Goal: Task Accomplishment & Management: Complete application form

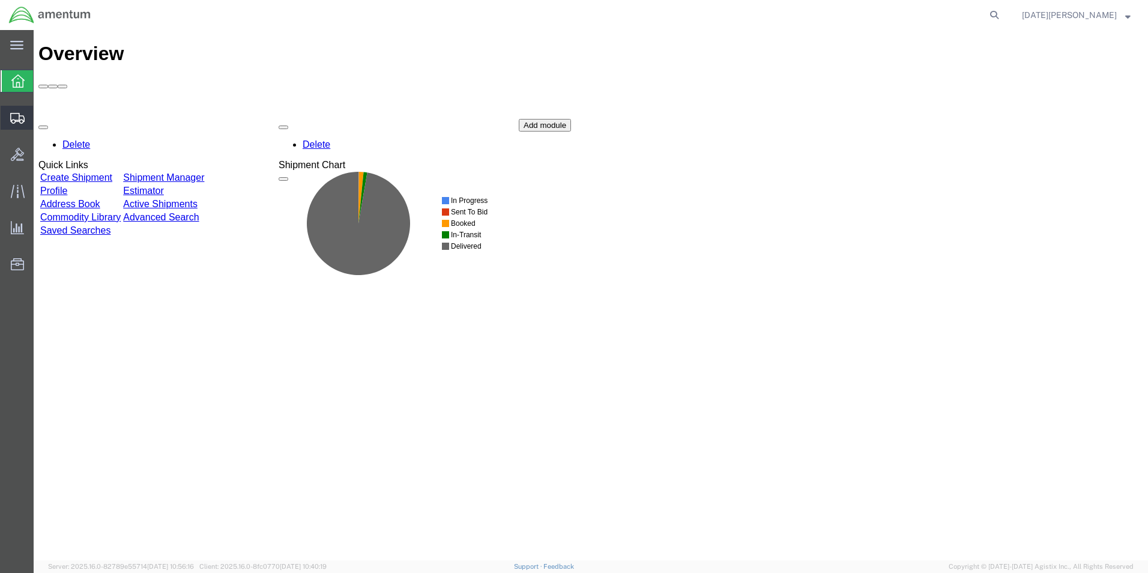
click at [0, 0] on span "Create from Template" at bounding box center [0, 0] width 0 height 0
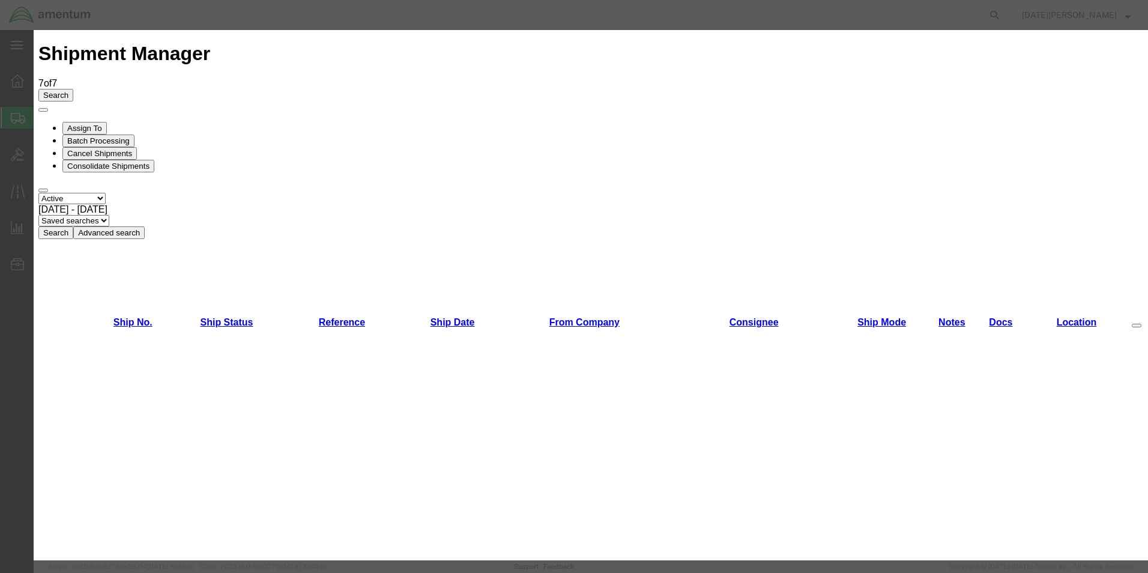
scroll to position [601, 0]
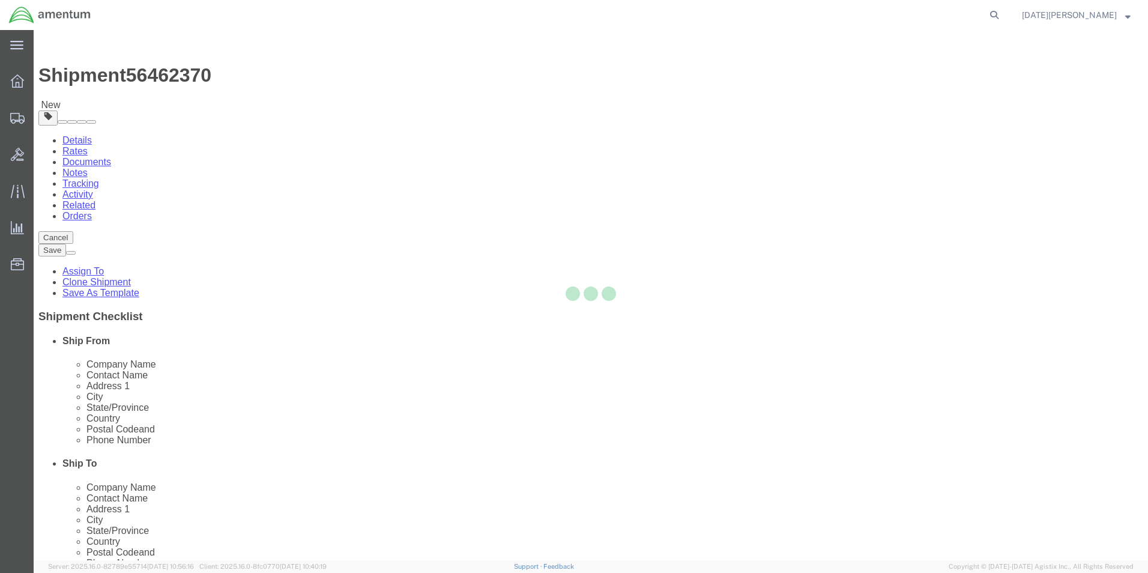
select select "49939"
select select "49951"
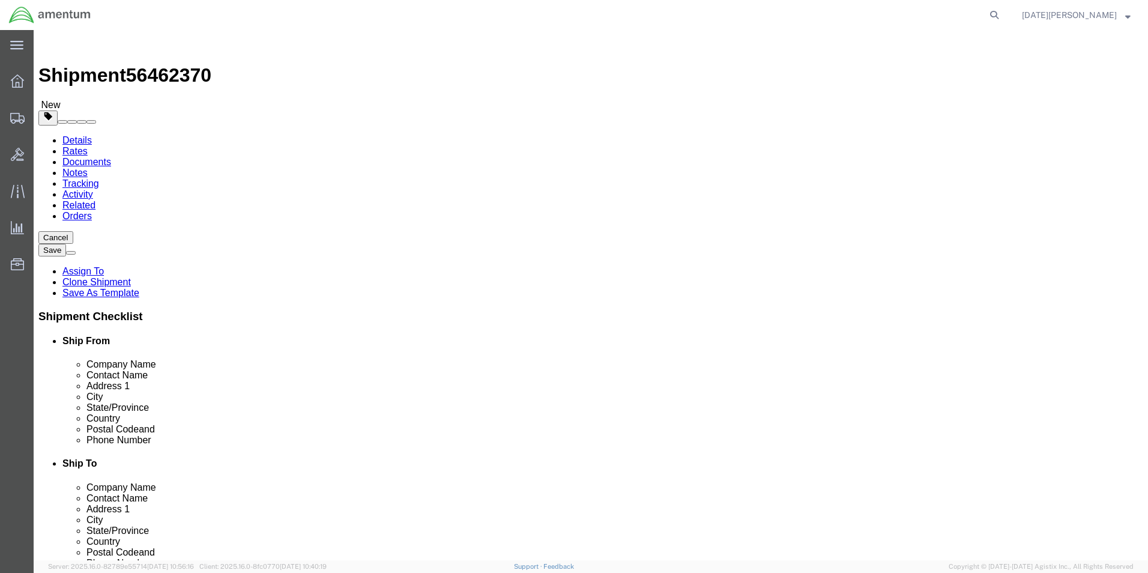
scroll to position [300, 0]
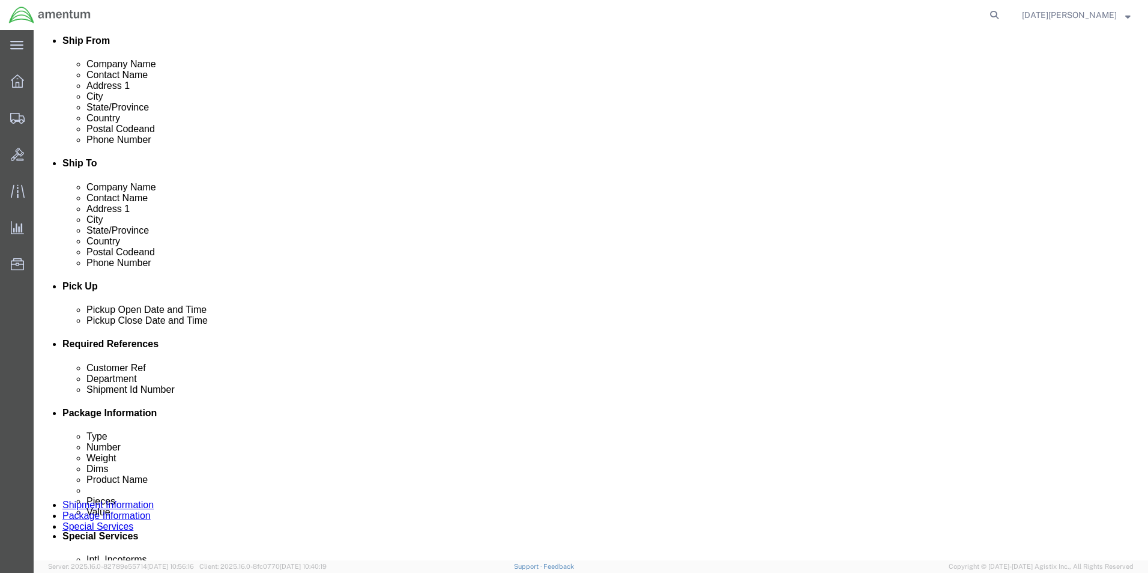
click input "text"
paste input "323643"
type input "USAGE# 323643"
type input "CBP"
paste input "323643"
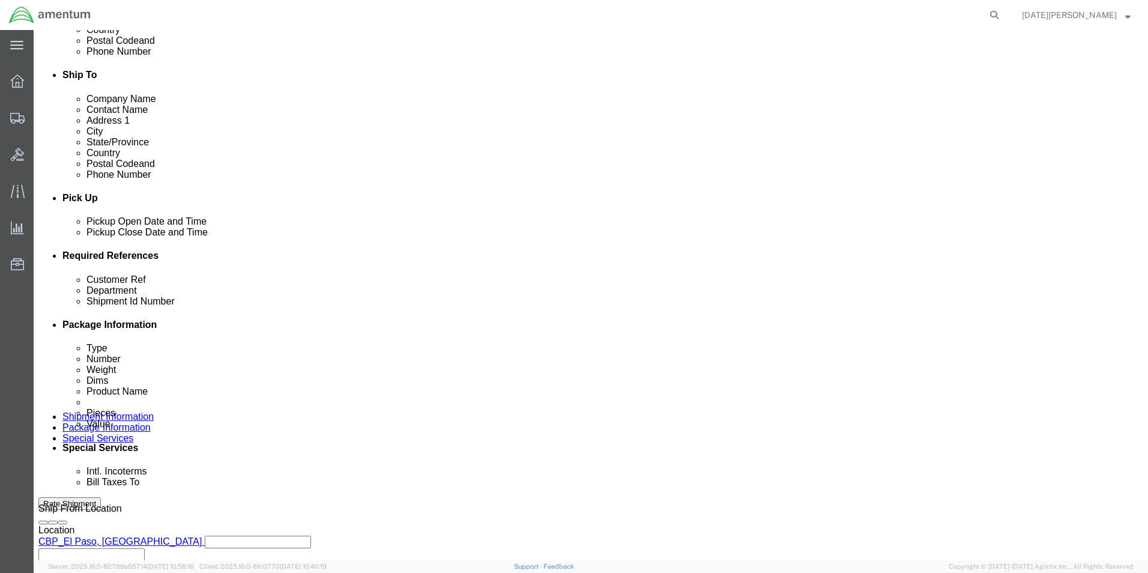
scroll to position [480, 0]
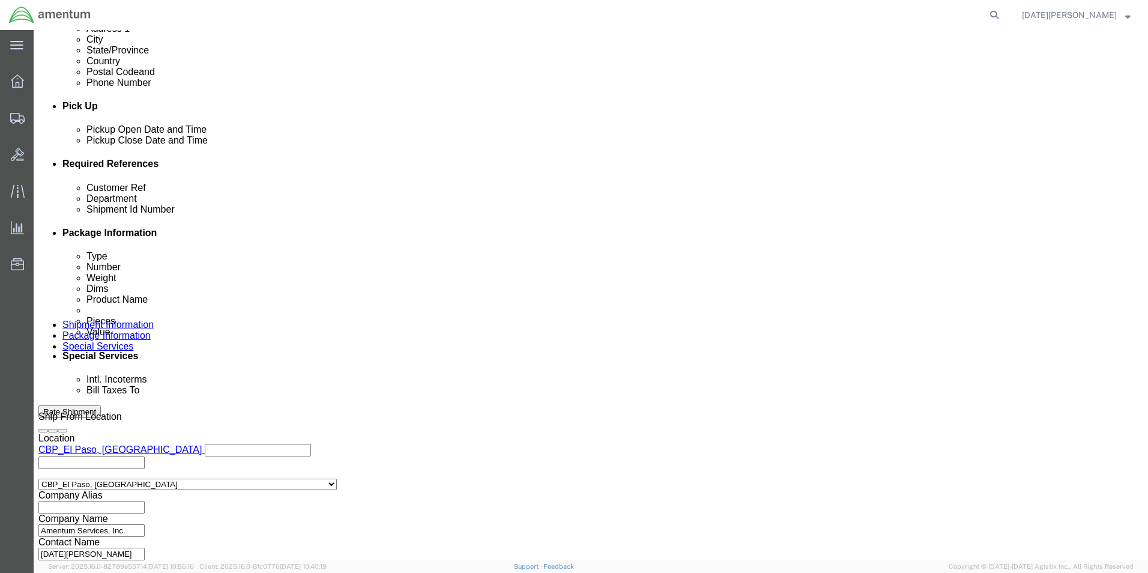
type input "USAGE# 323643"
click button "Continue"
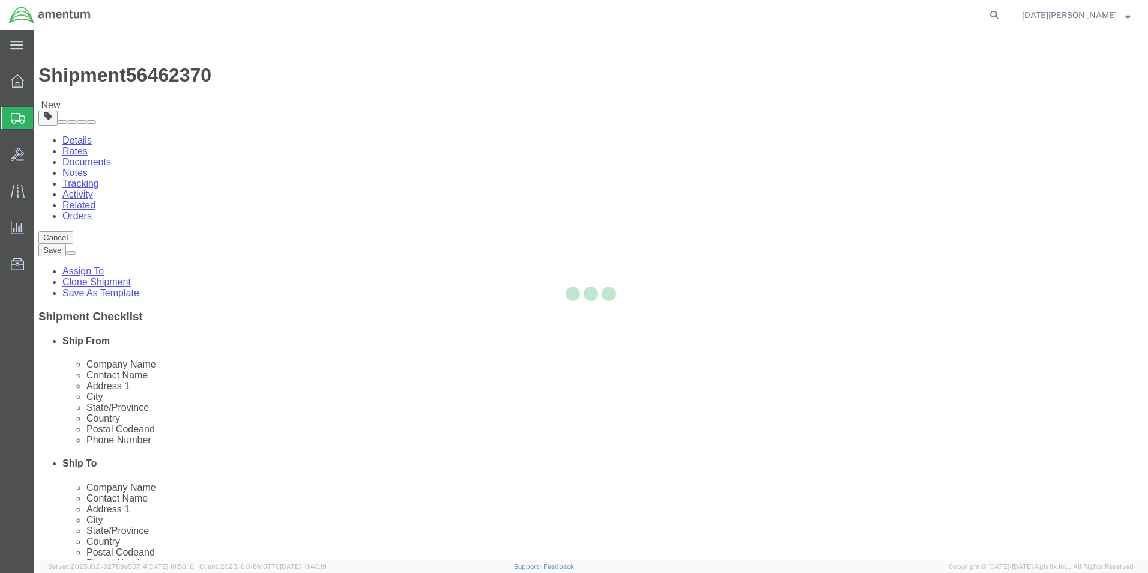
select select "YRPK"
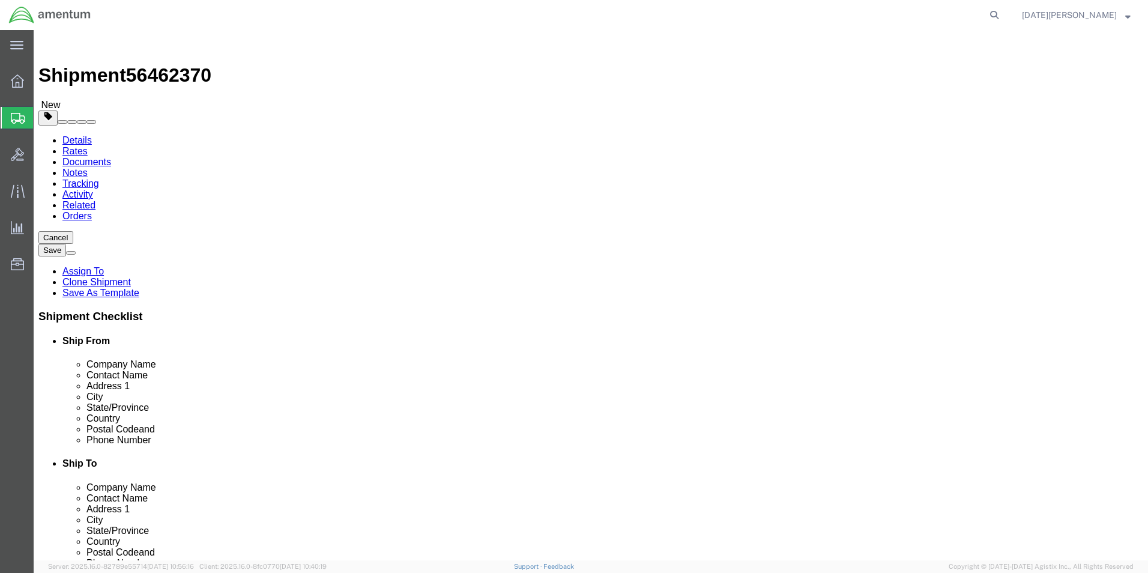
click input "text"
type input "12.5"
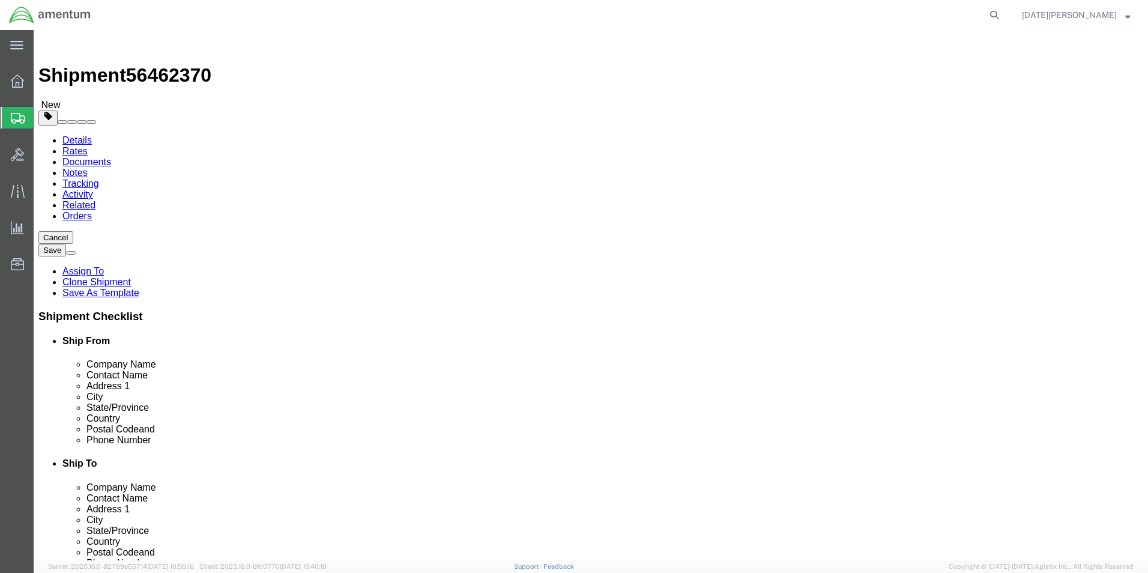
type input "20.80"
click link "Add Content"
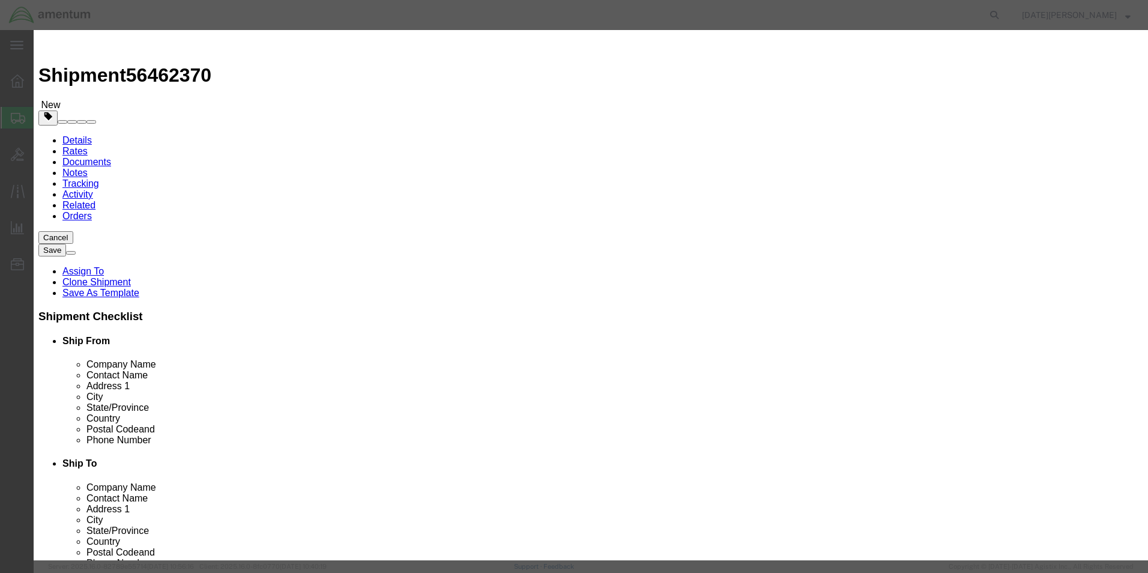
click input "text"
type input "A"
type input "i"
type input "[MEDICAL_DATA] Alcohol"
select select "US"
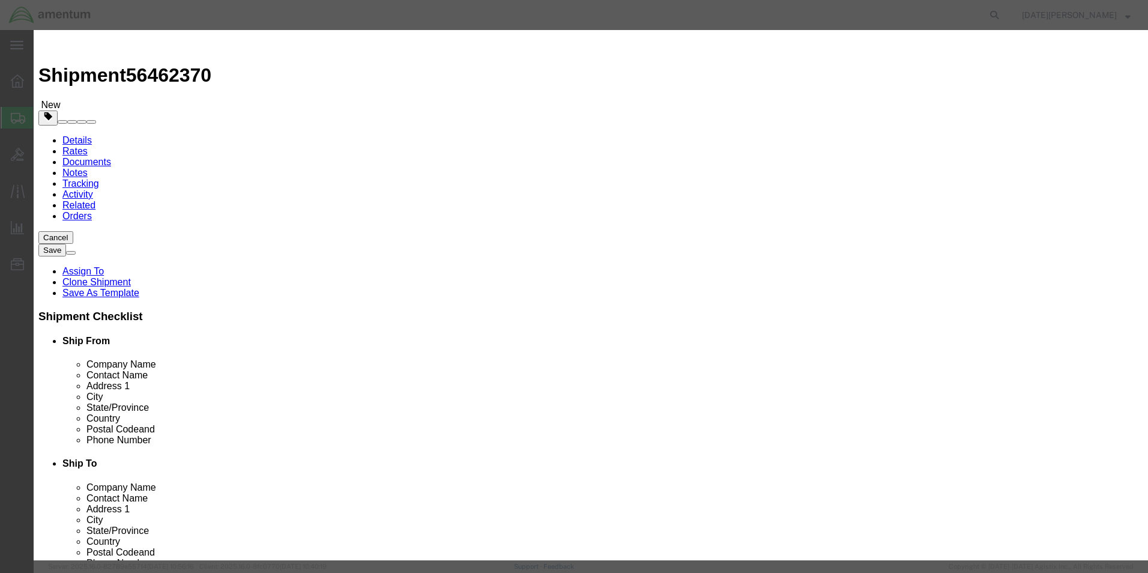
drag, startPoint x: 371, startPoint y: 109, endPoint x: 351, endPoint y: 117, distance: 21.5
click input "0"
type input "2"
click input "text"
type input "90"
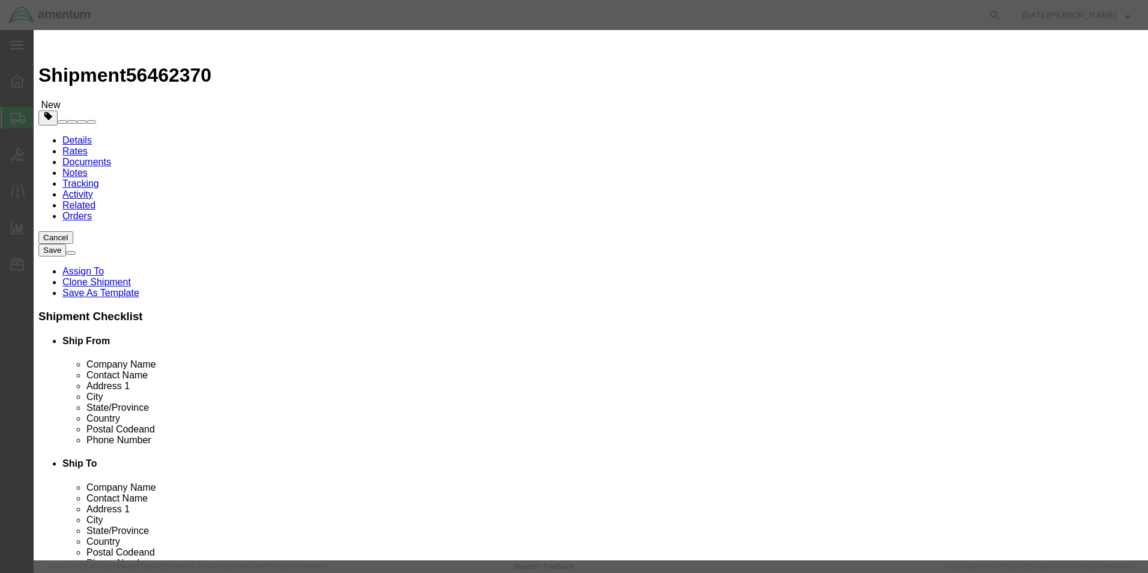
select select "USD"
click input "90"
type input "9"
drag, startPoint x: 378, startPoint y: 138, endPoint x: 334, endPoint y: 153, distance: 46.9
click div "Product Name [MEDICAL_DATA] Alcohol I Pieces 2 Select Bag Barrels 100Board Feet…"
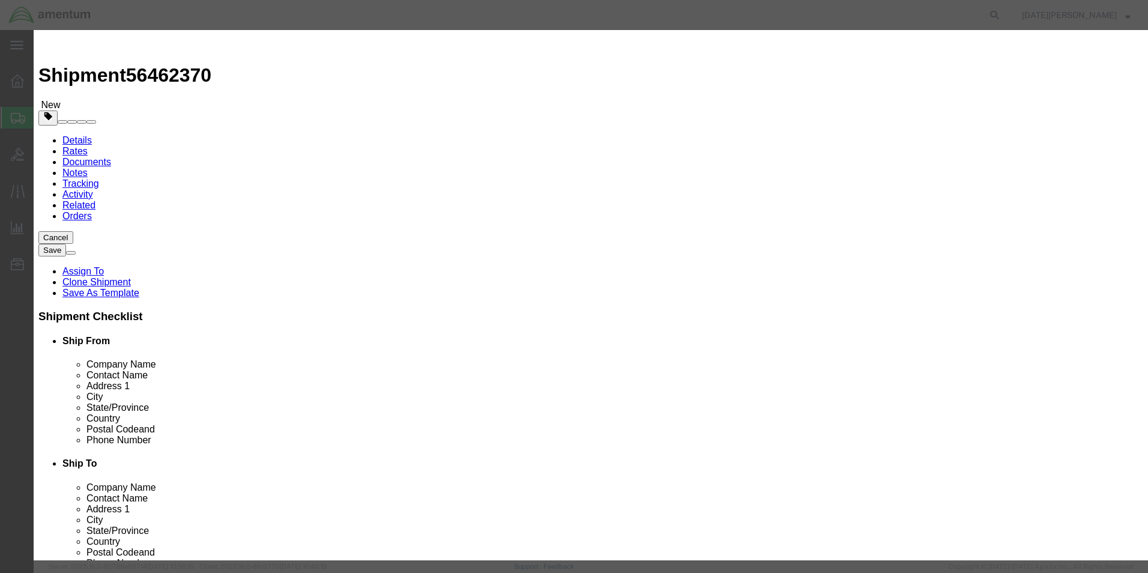
type input "100.00"
click input "checkbox"
checkbox input "true"
click input "text"
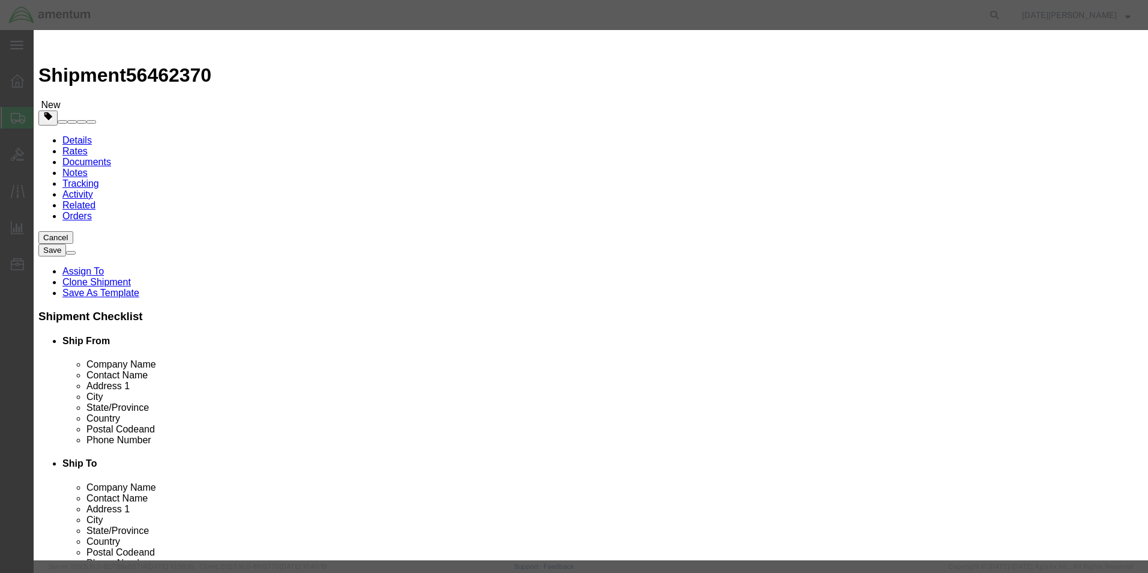
type input "[MEDICAL_DATA] Alcohol"
click input "text"
type input "1219"
click select "Select 1 Explosive 1.1 Explosive 1.2 Explosive 1.3 Explosive 1.4 Explosive 1.5 …"
select select "3 Flammable Liquid"
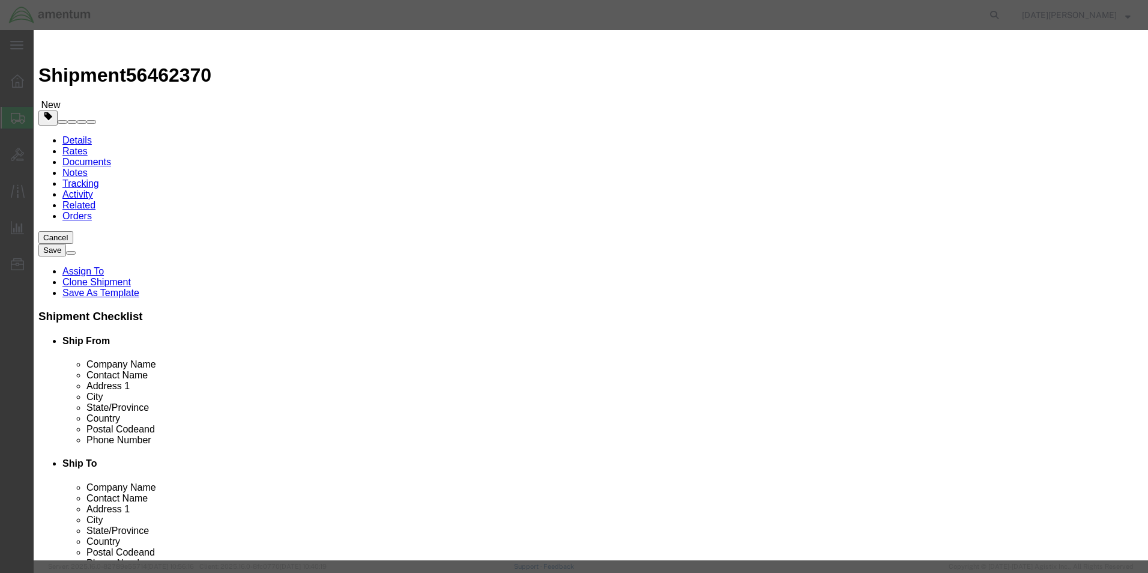
click select "Select 1 Explosive 1.1 Explosive 1.2 Explosive 1.3 Explosive 1.4 Explosive 1.5 …"
click select "Select 1 - Drums 2 - Reserved 3 - Jerricans 4 - Boxes 5 - Bags 6 - Composite Pa…"
select select "BOXES"
click select "Select 1 - Drums 2 - Reserved 3 - Jerricans 4 - Boxes 5 - Bags 6 - Composite Pa…"
click select "Container Material A - Steel (all types and surface treatments) B - Aluminum C …"
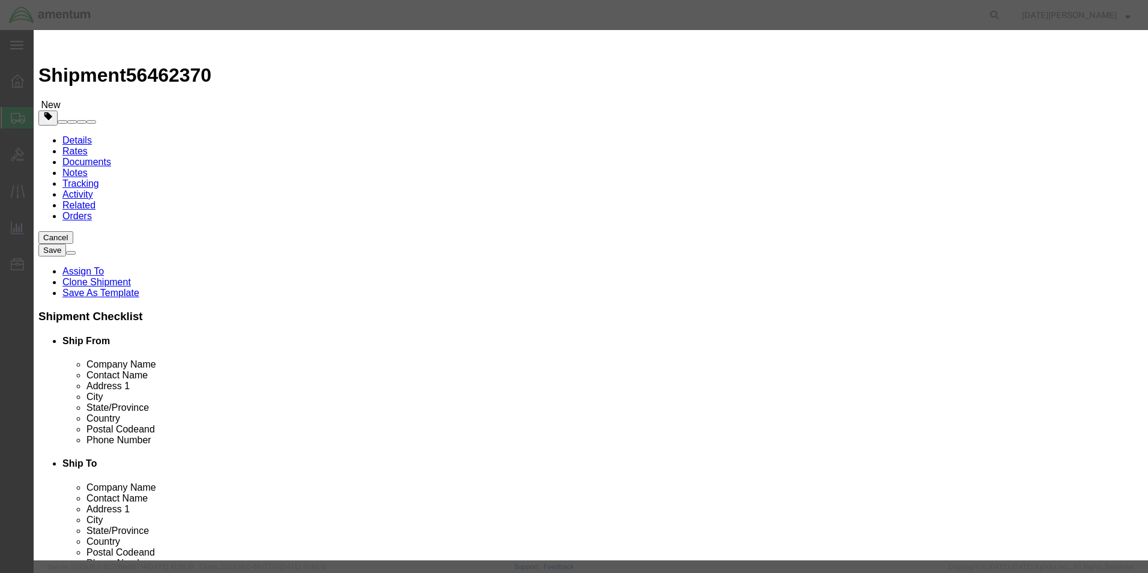
select select "FIBERBOARD"
click select "Container Material A - Steel (all types and surface treatments) B - Aluminum C …"
click div "EX/HC# Expiration Notes Company Name Contact Name Phone Number Limited Qty Radi…"
drag, startPoint x: 712, startPoint y: 283, endPoint x: 715, endPoint y: 275, distance: 8.7
click div "EX/HC# Expiration Notes Company Name Contact Name Phone Number Limited Qty Radi…"
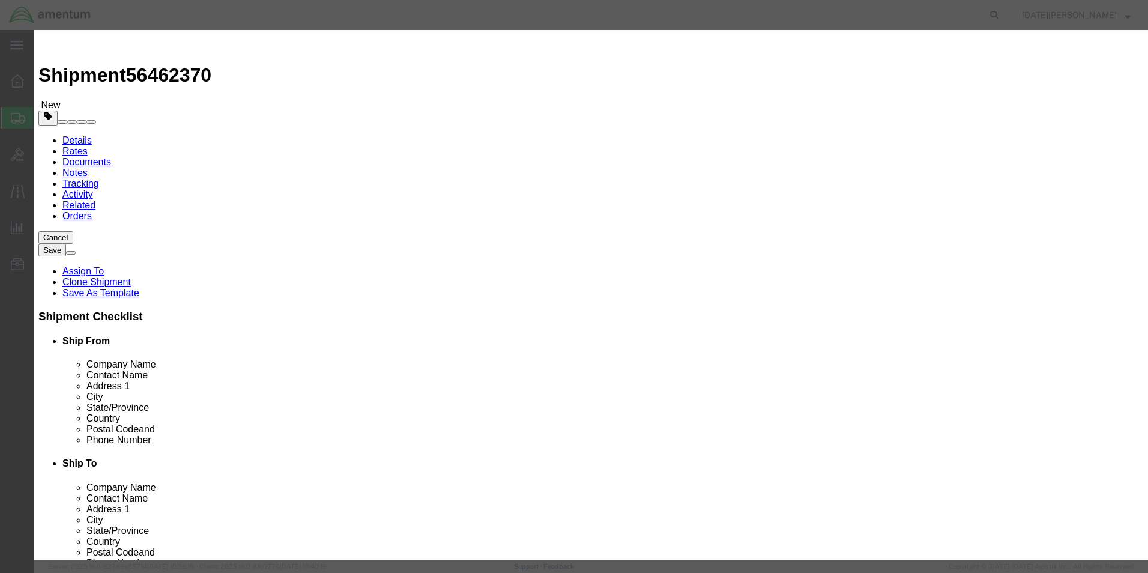
click input "text"
type input "Chemtrec"
type input "CCN 216832"
type input "7035273887"
click label
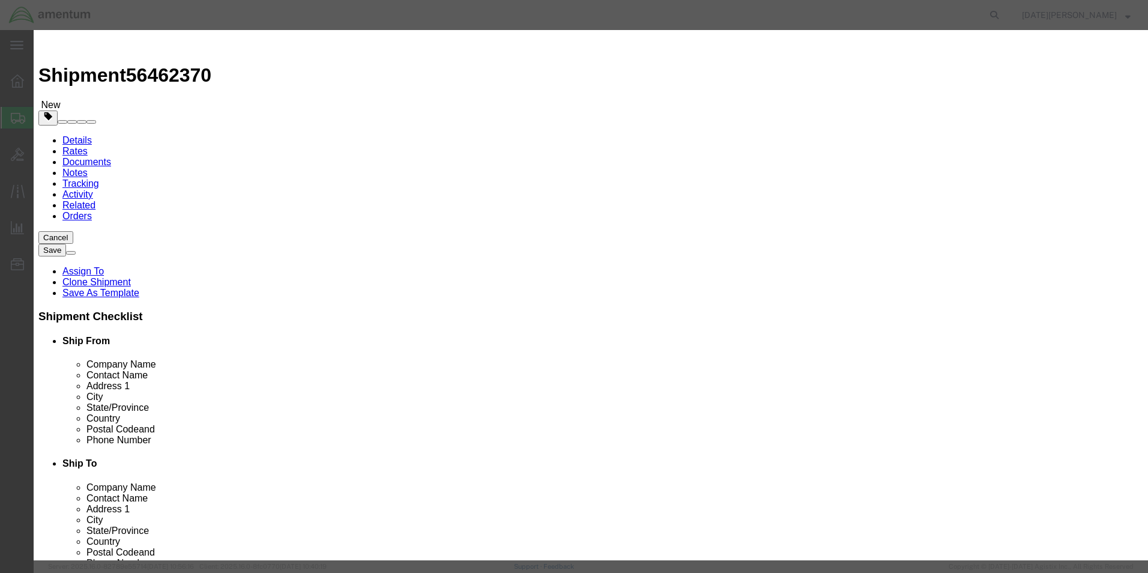
click input "checkbox"
checkbox input "true"
click input "checkbox"
checkbox input "true"
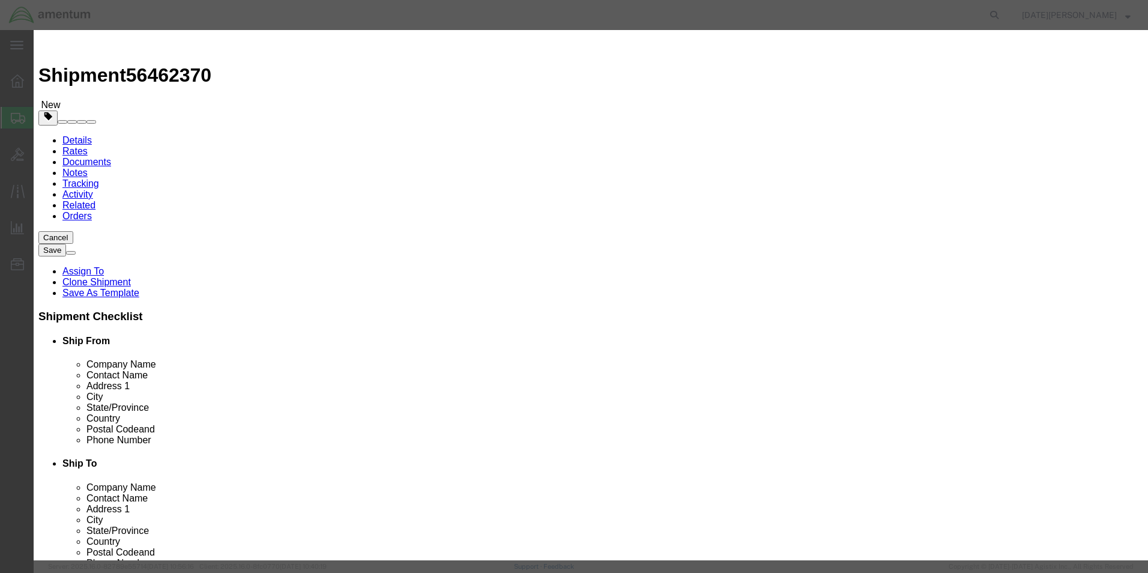
click button "Save & Close"
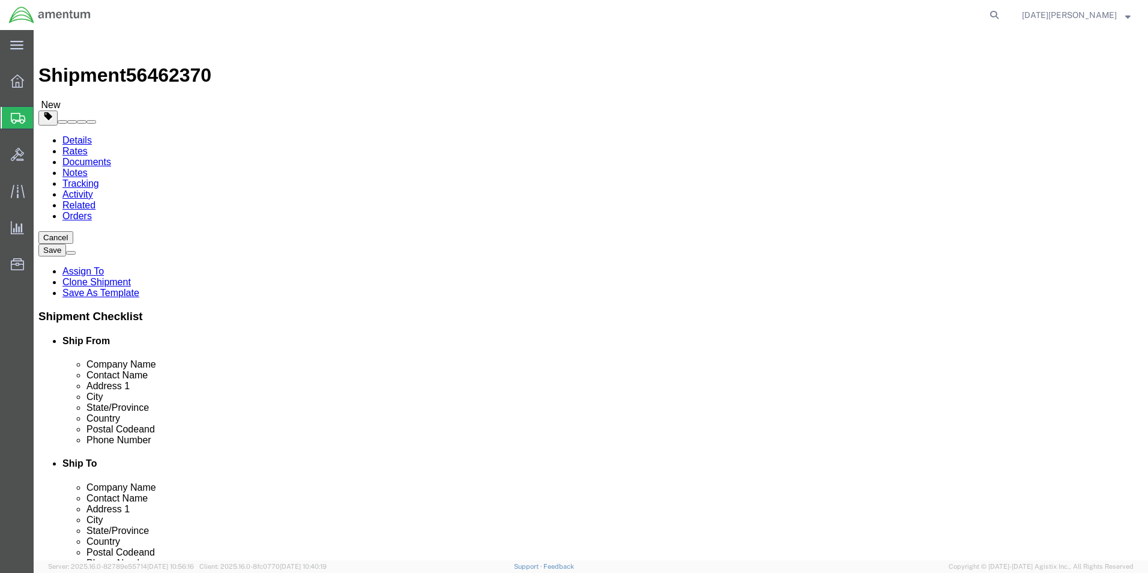
click span
click div "Package Content # 1 x Package Type Select Bale(s) Basket(s) Bolt(s) Bottle(s) B…"
click link "Add Package"
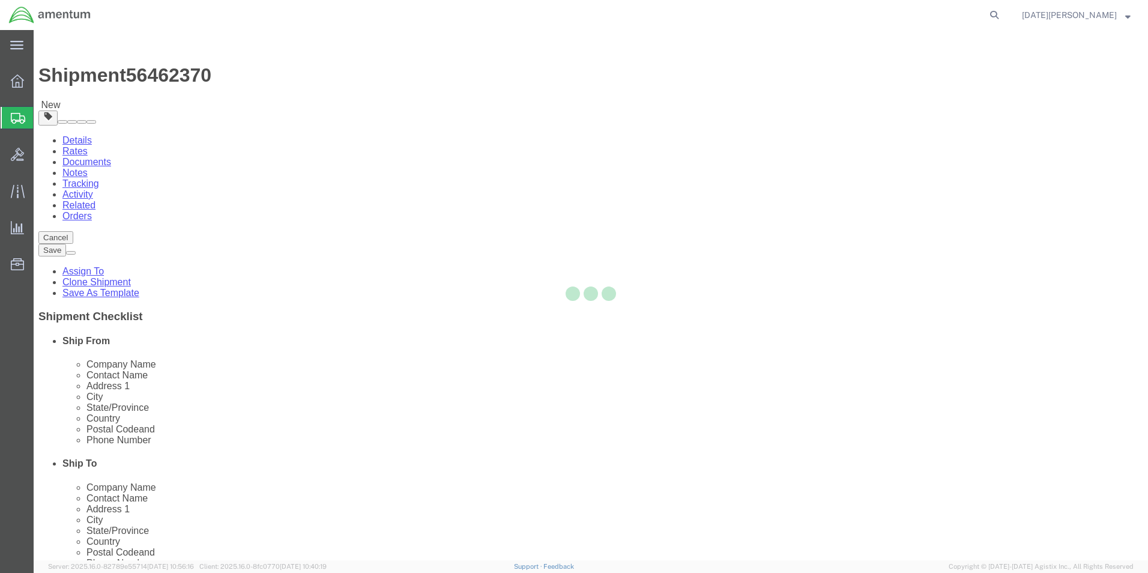
select select "YRPK"
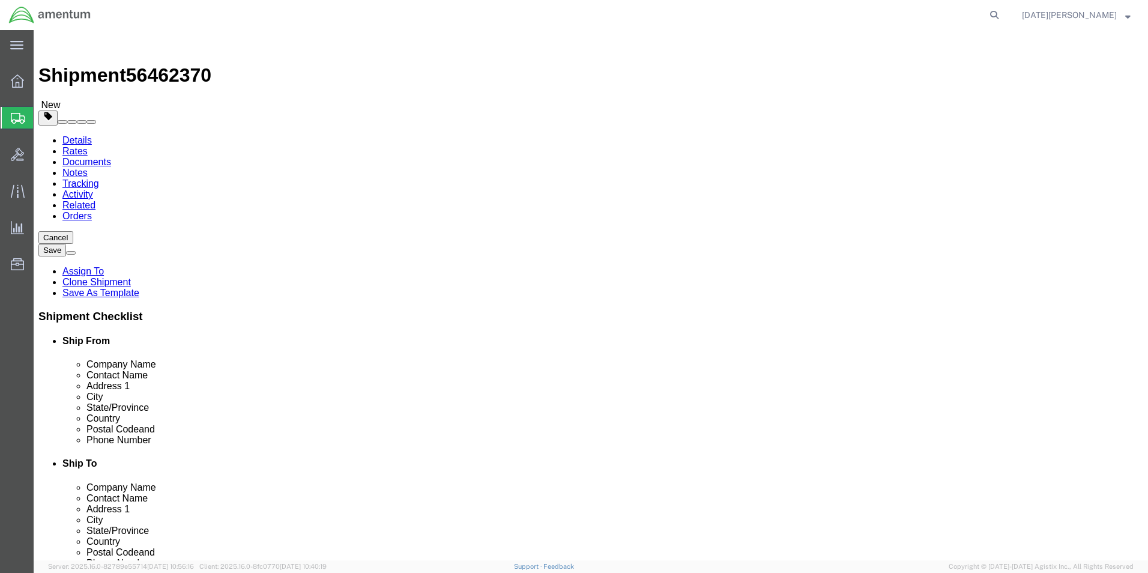
click input "text"
type input "14"
type input "11.5"
drag, startPoint x: 632, startPoint y: 283, endPoint x: 598, endPoint y: 286, distance: 34.4
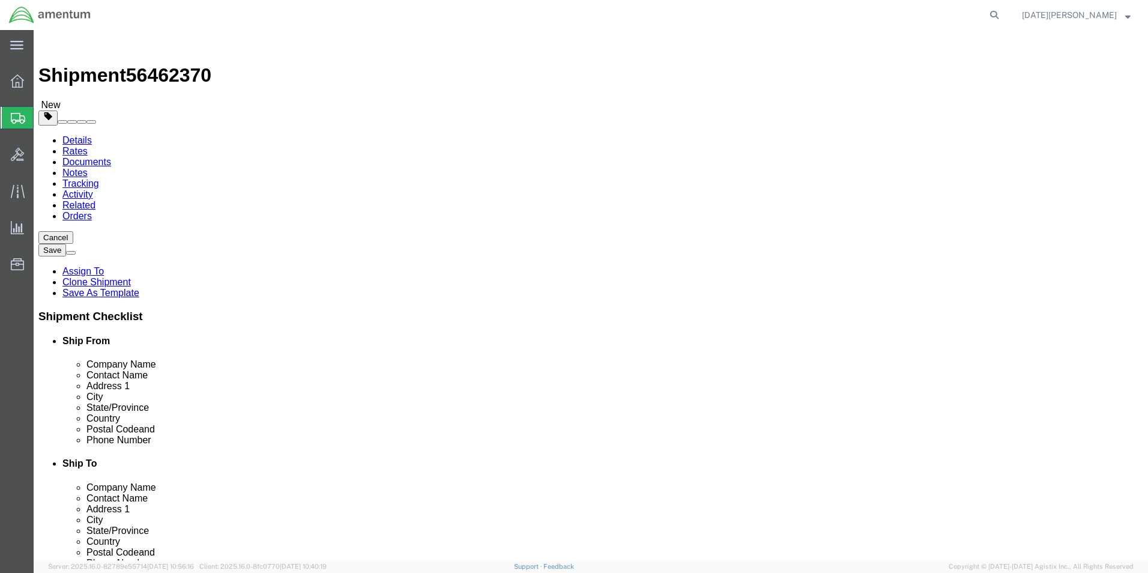
click div "Package Type Select Bale(s) Basket(s) Bolt(s) Bottle(s) Buckets Bulk Bundle(s) …"
type input "45.00"
click span
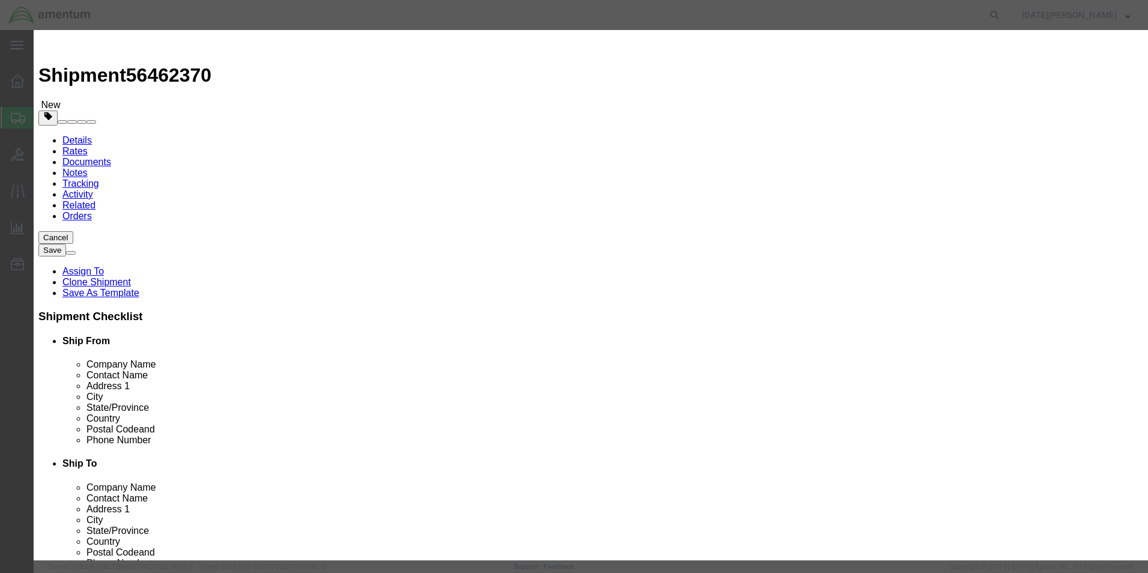
click input "text"
type input "[MEDICAL_DATA] Alcohol"
select select "US"
drag, startPoint x: 392, startPoint y: 115, endPoint x: 343, endPoint y: 123, distance: 49.8
drag, startPoint x: 359, startPoint y: 115, endPoint x: 338, endPoint y: 119, distance: 21.3
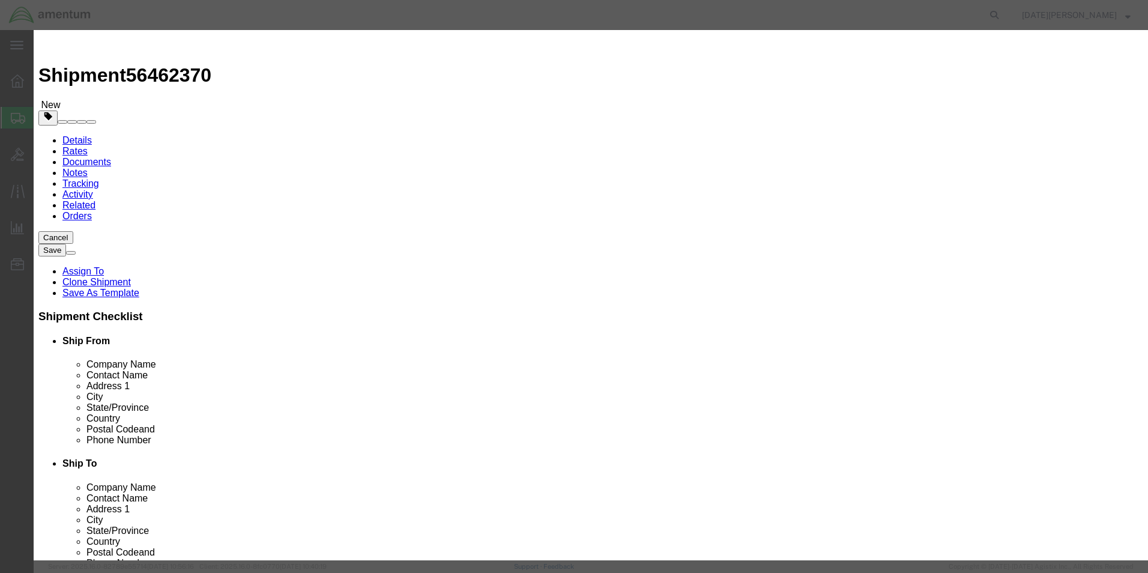
click div "0"
click button "Close"
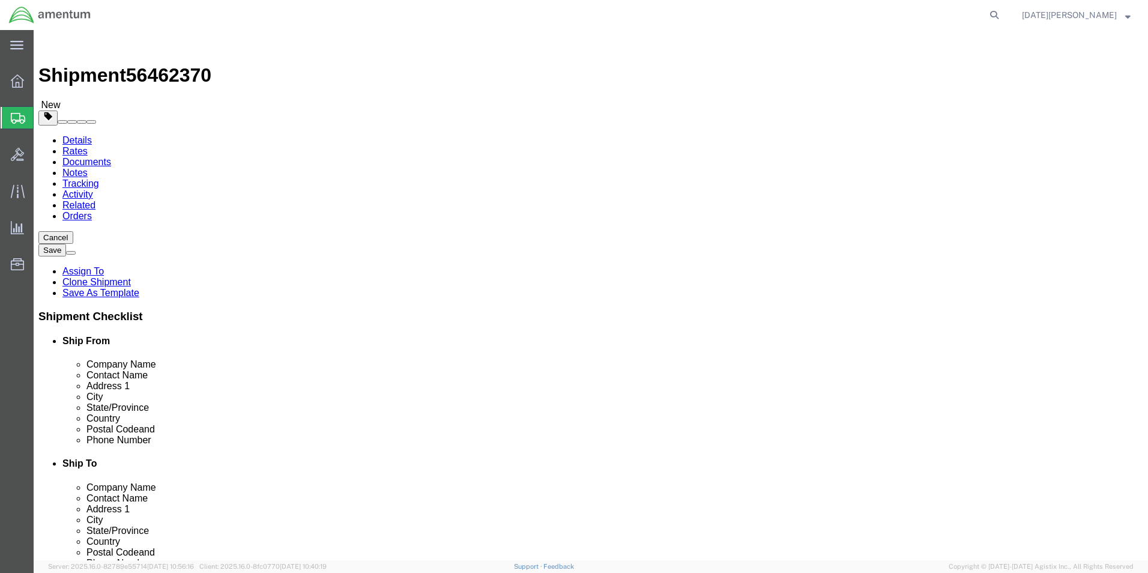
click span "button"
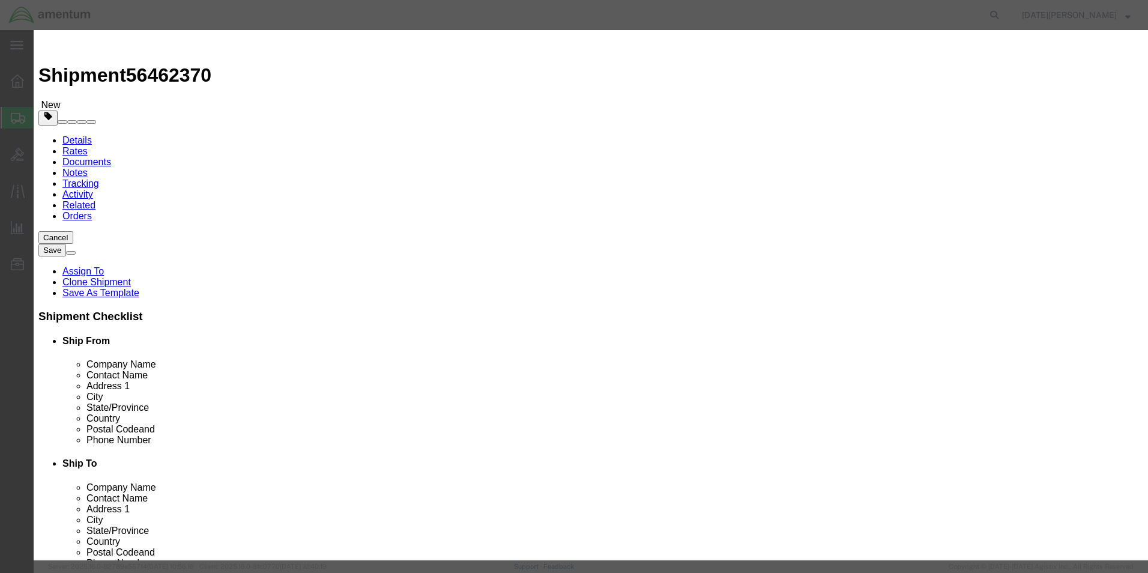
click button "Yes"
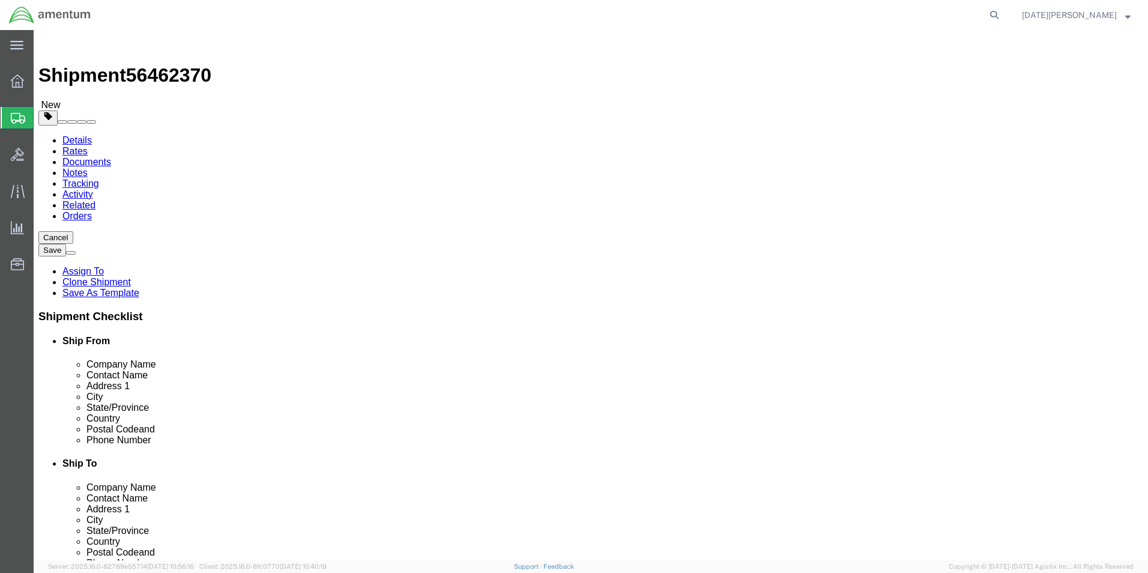
click button "Rate Shipment"
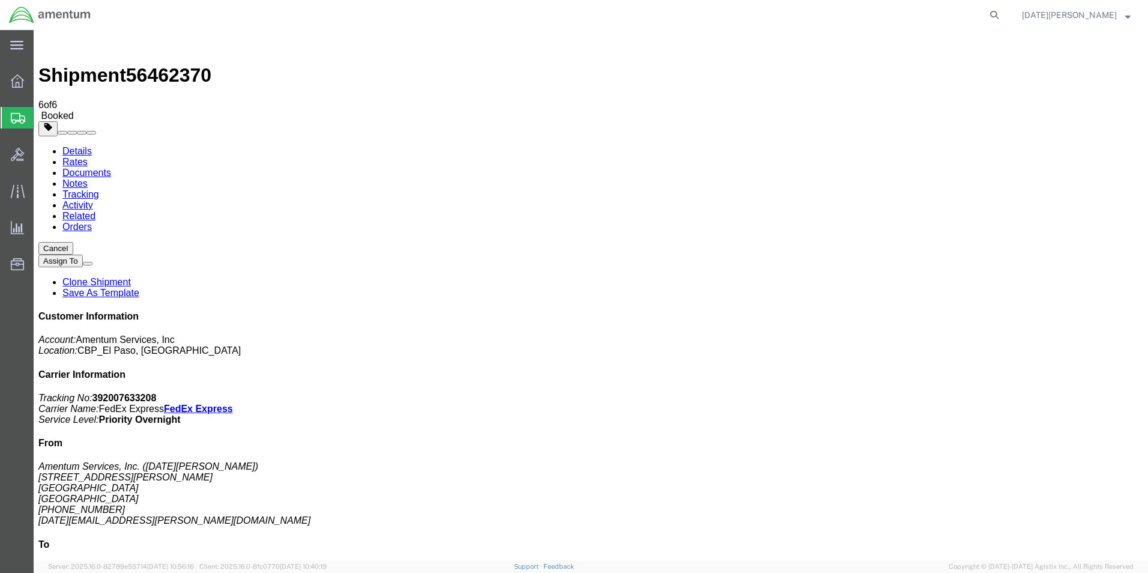
drag, startPoint x: 931, startPoint y: 364, endPoint x: 989, endPoint y: 365, distance: 58.3
drag, startPoint x: 989, startPoint y: 365, endPoint x: 948, endPoint y: 360, distance: 41.7
copy address "[STREET_ADDRESS]"
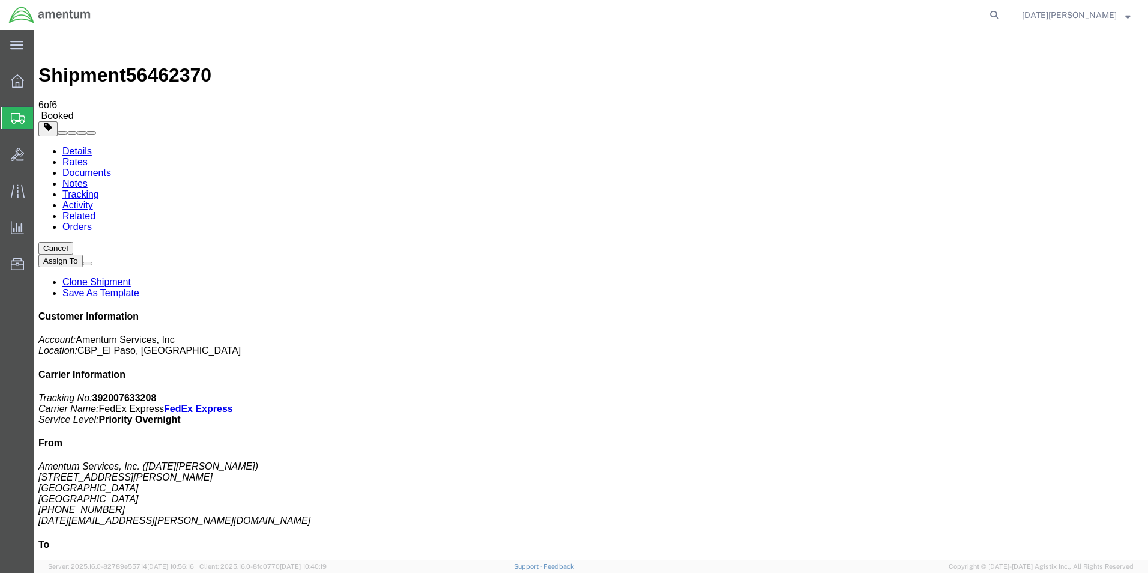
click at [1128, 277] on ul "Clone Shipment Save As Template" at bounding box center [590, 288] width 1105 height 22
click at [131, 277] on link "Clone Shipment" at bounding box center [96, 282] width 68 height 10
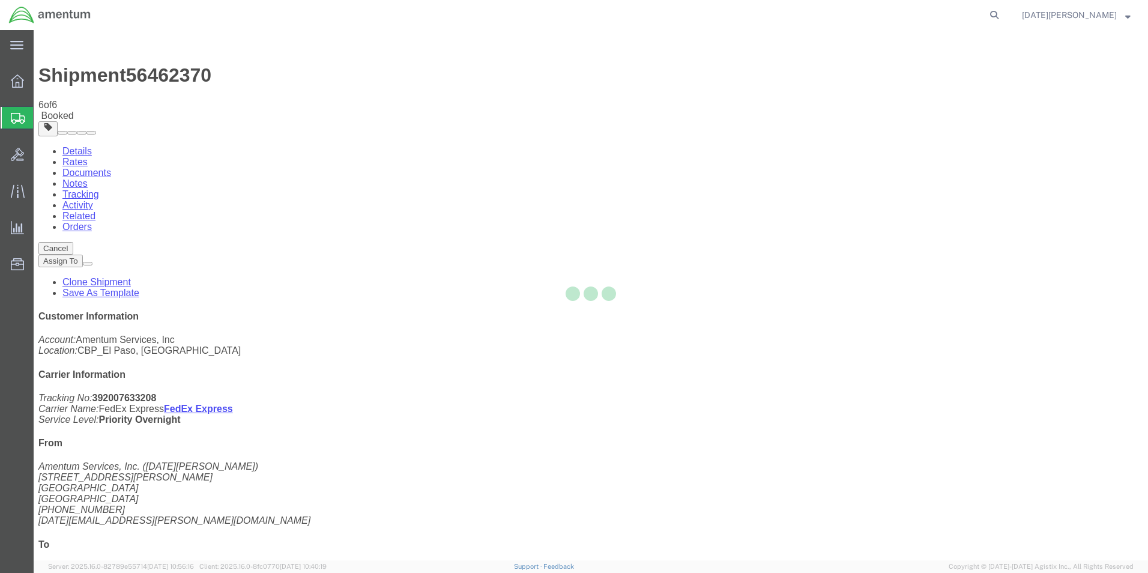
select select "49939"
select select "49951"
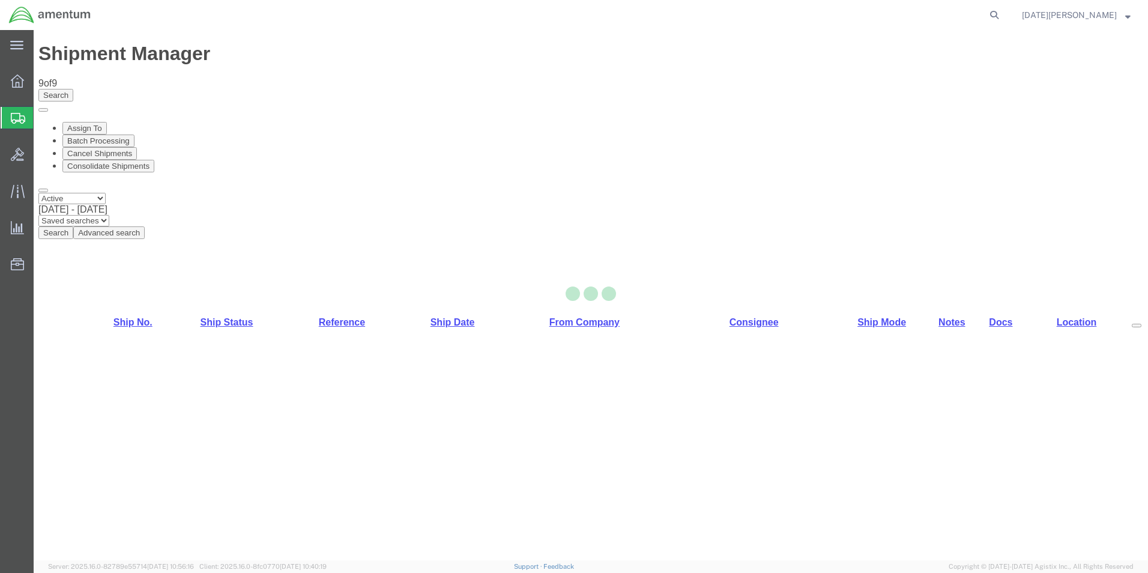
select select "49939"
select select "49951"
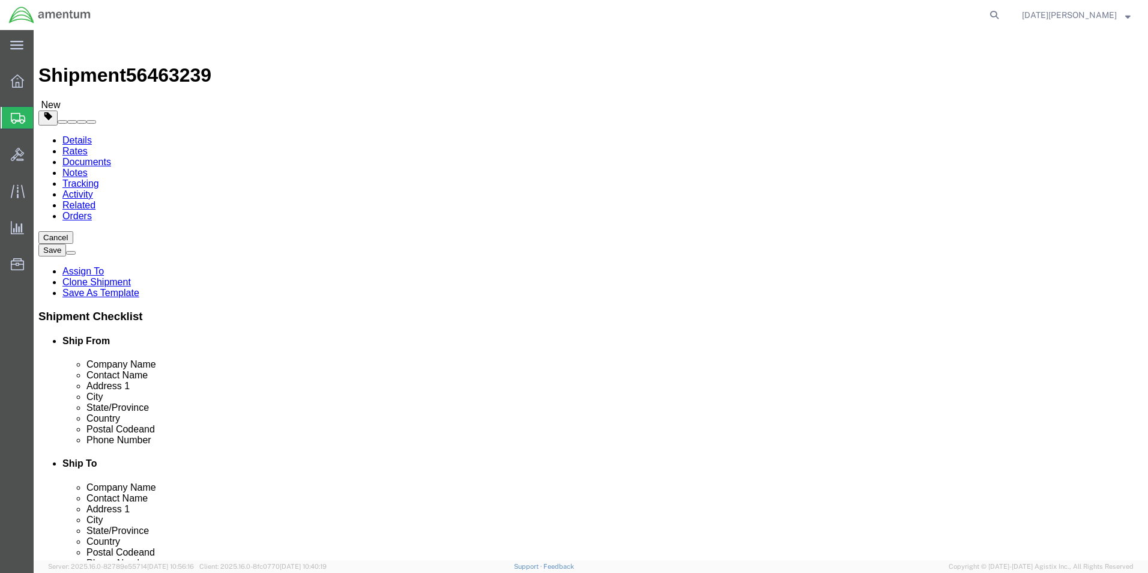
click link "Clone Shipment"
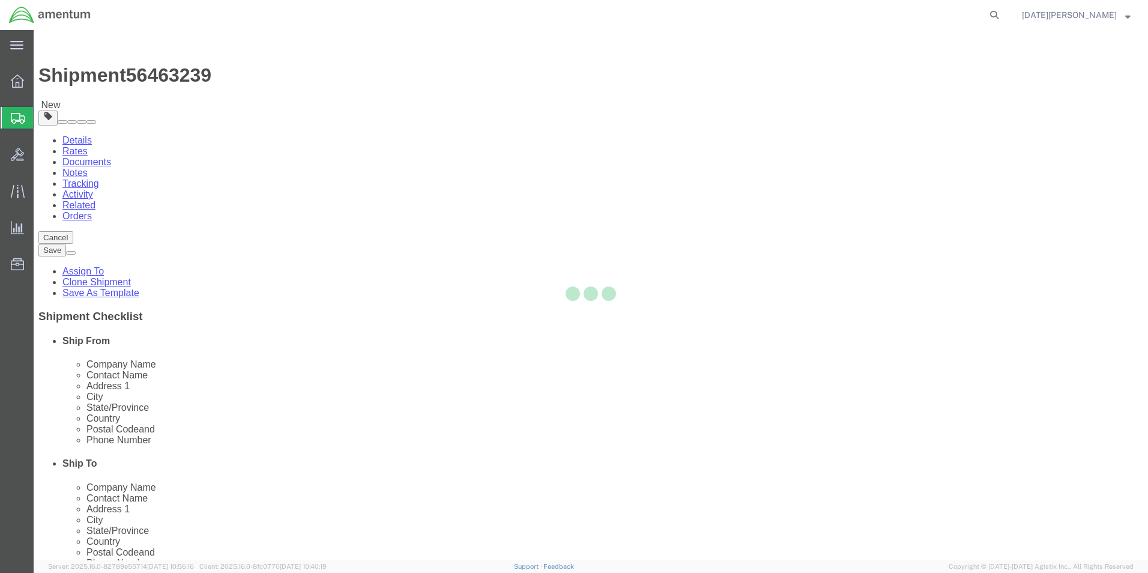
select select "49939"
select select "49951"
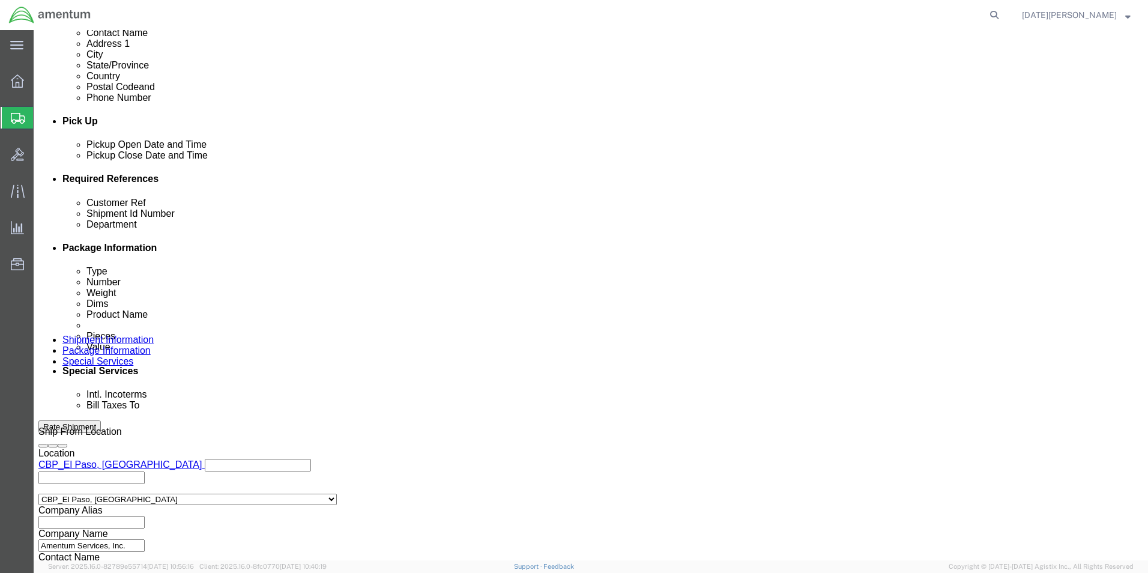
scroll to position [501, 0]
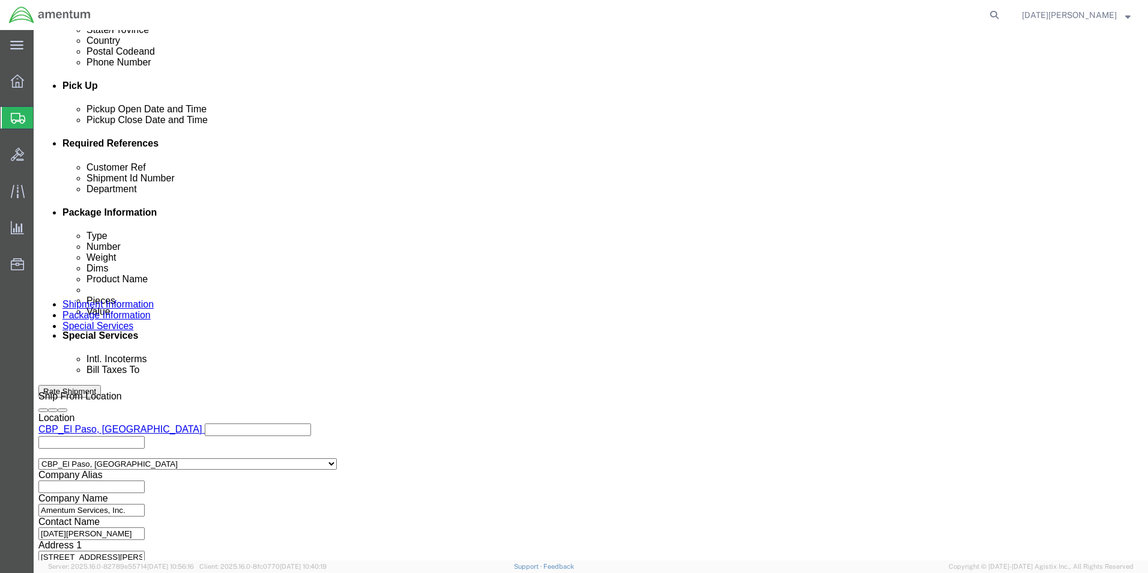
click button "Continue"
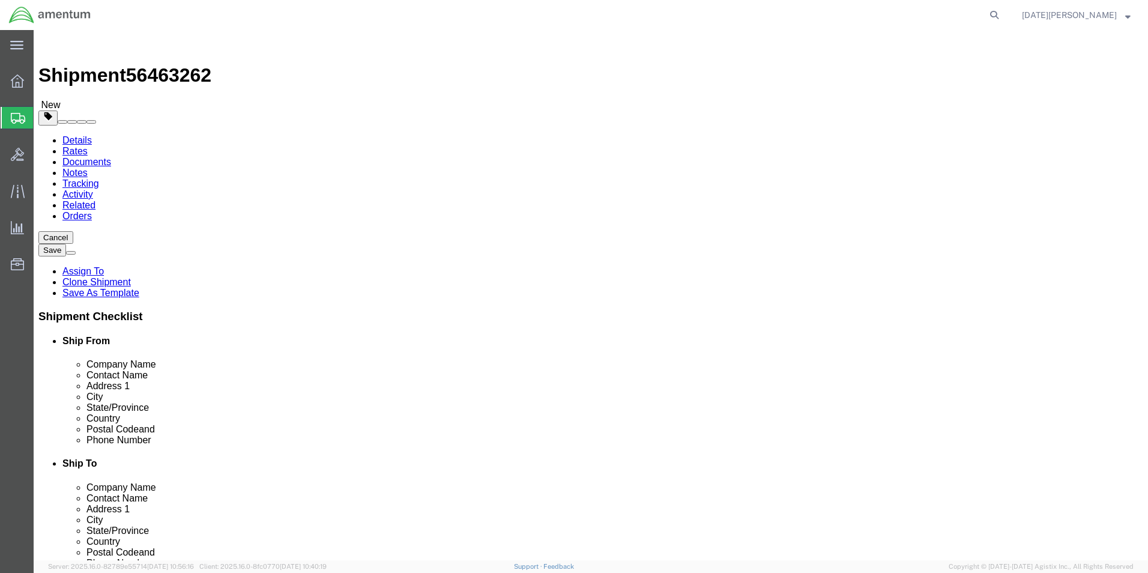
click dd "100.00 USD"
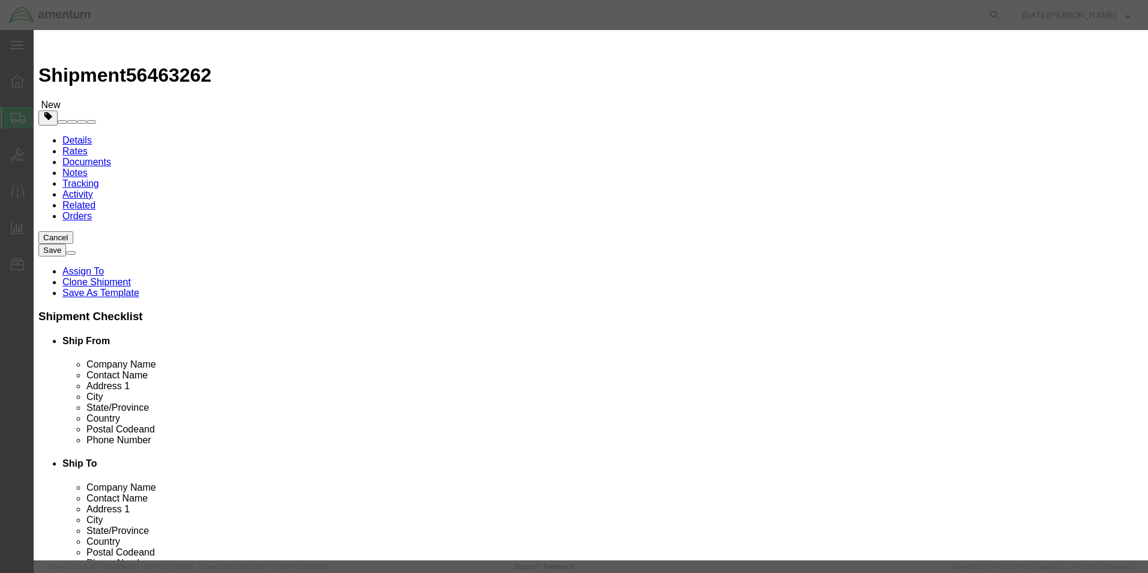
click input "2.00"
type input "2"
type input "6.0"
type input "300"
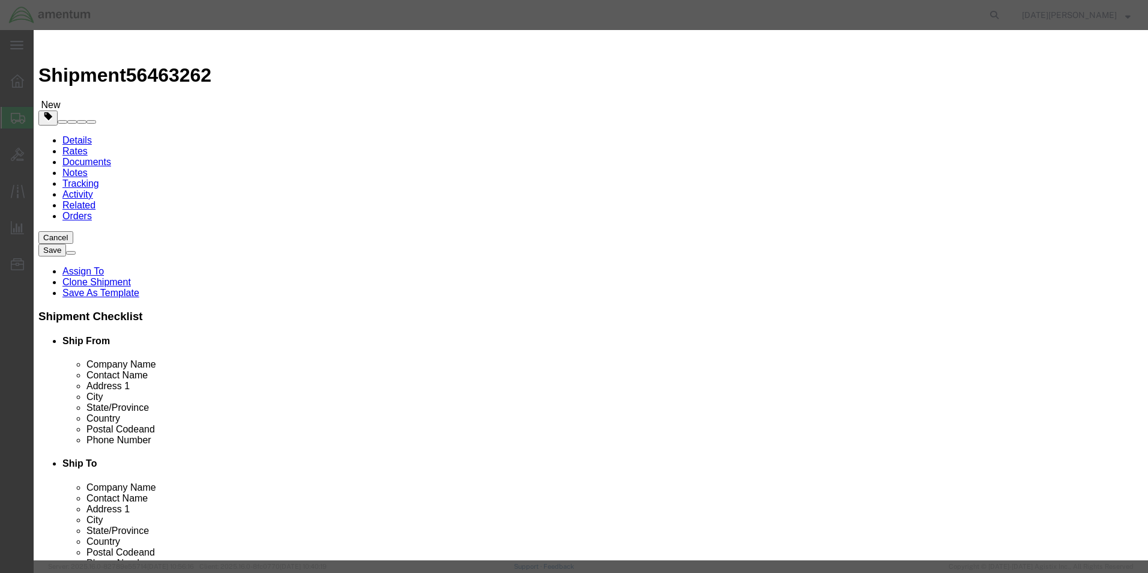
click input "checkbox"
checkbox input "false"
click button "Save & Close"
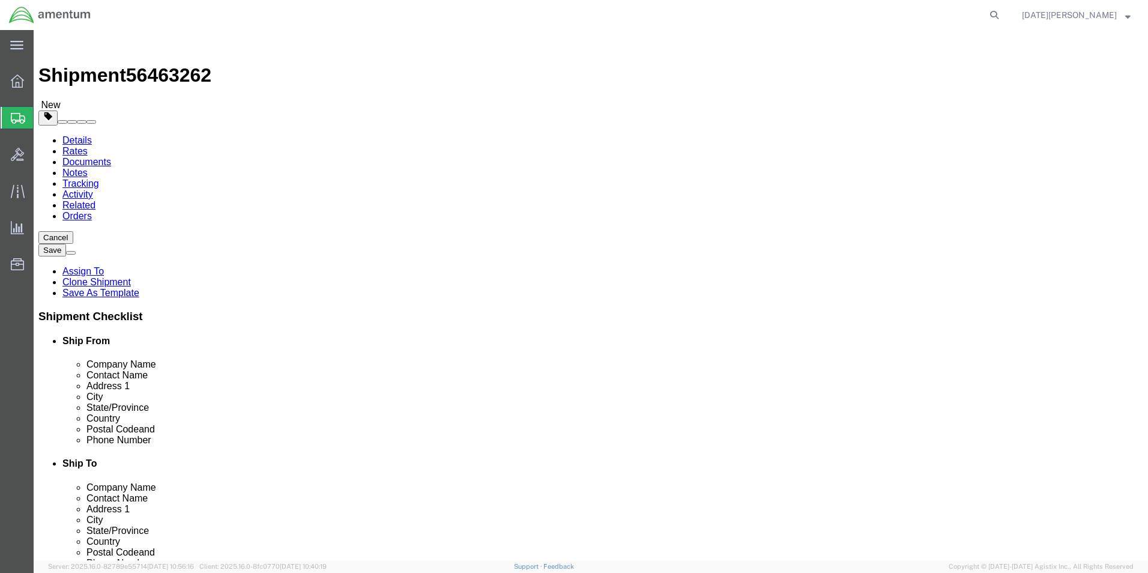
click input "20.80"
type input "2"
type input "45.15"
click div "Package Content # 1 1 x Your Packaging Package Type Select Bale(s) Basket(s) Bo…"
click input "12.50"
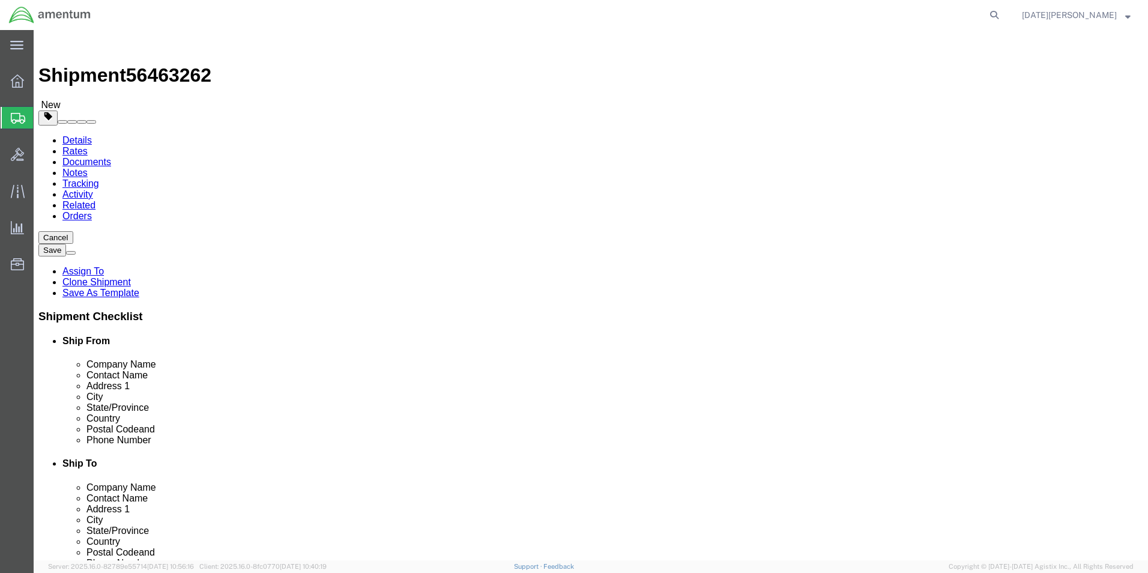
type input "1"
type input "14"
drag, startPoint x: 252, startPoint y: 253, endPoint x: 231, endPoint y: 259, distance: 21.5
click input "12.50"
type input "14"
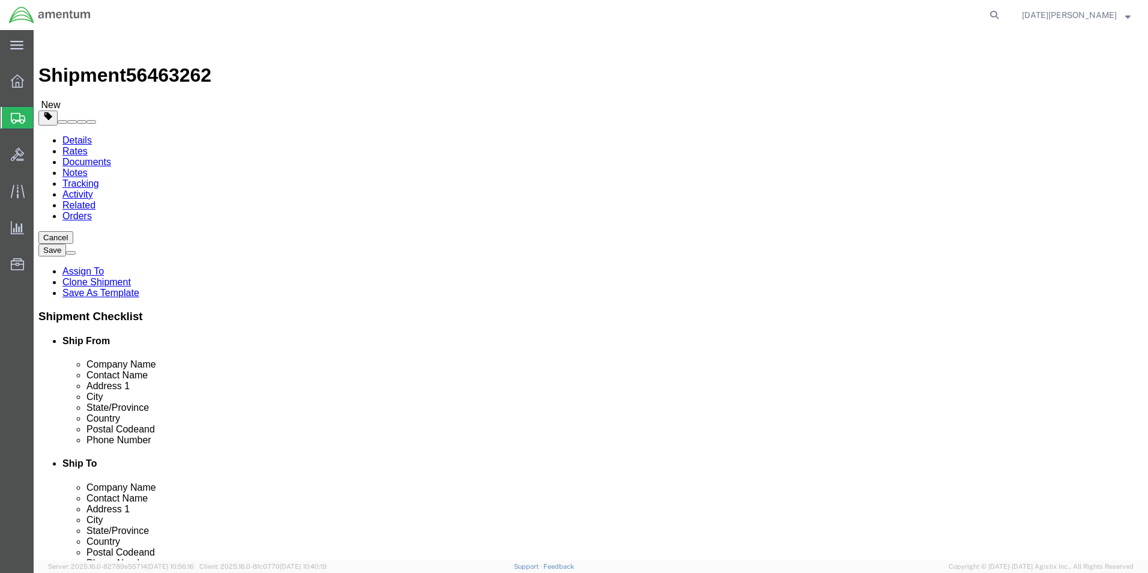
click input "12.50"
type input "11.5"
click div "Package Content # 1 1 x Your Packaging Package Type Select Bale(s) Basket(s) Bo…"
click button "Rate Shipment"
